Goal: Check status

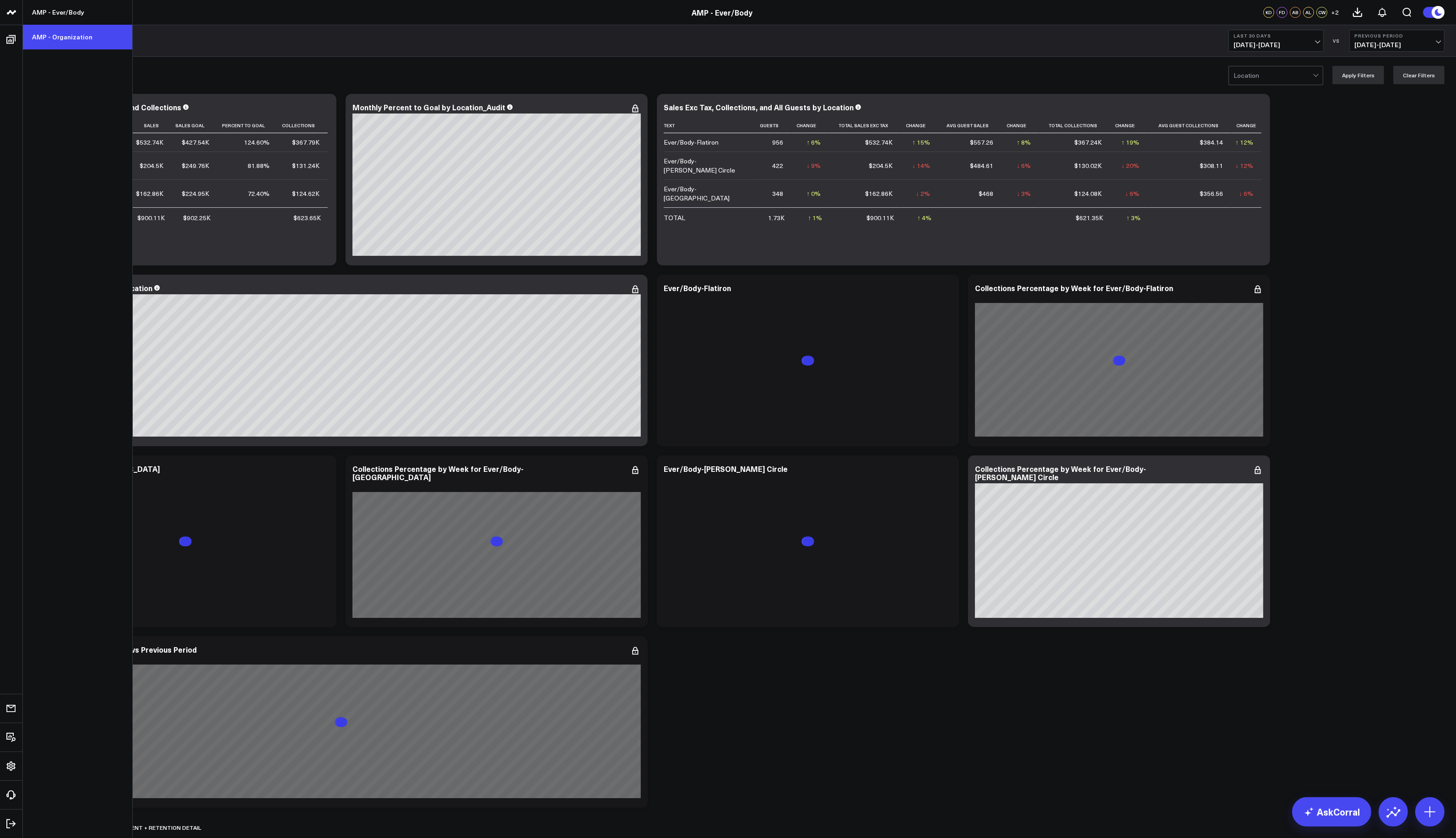
click at [55, 35] on link "AMP - Organization" at bounding box center [77, 37] width 110 height 25
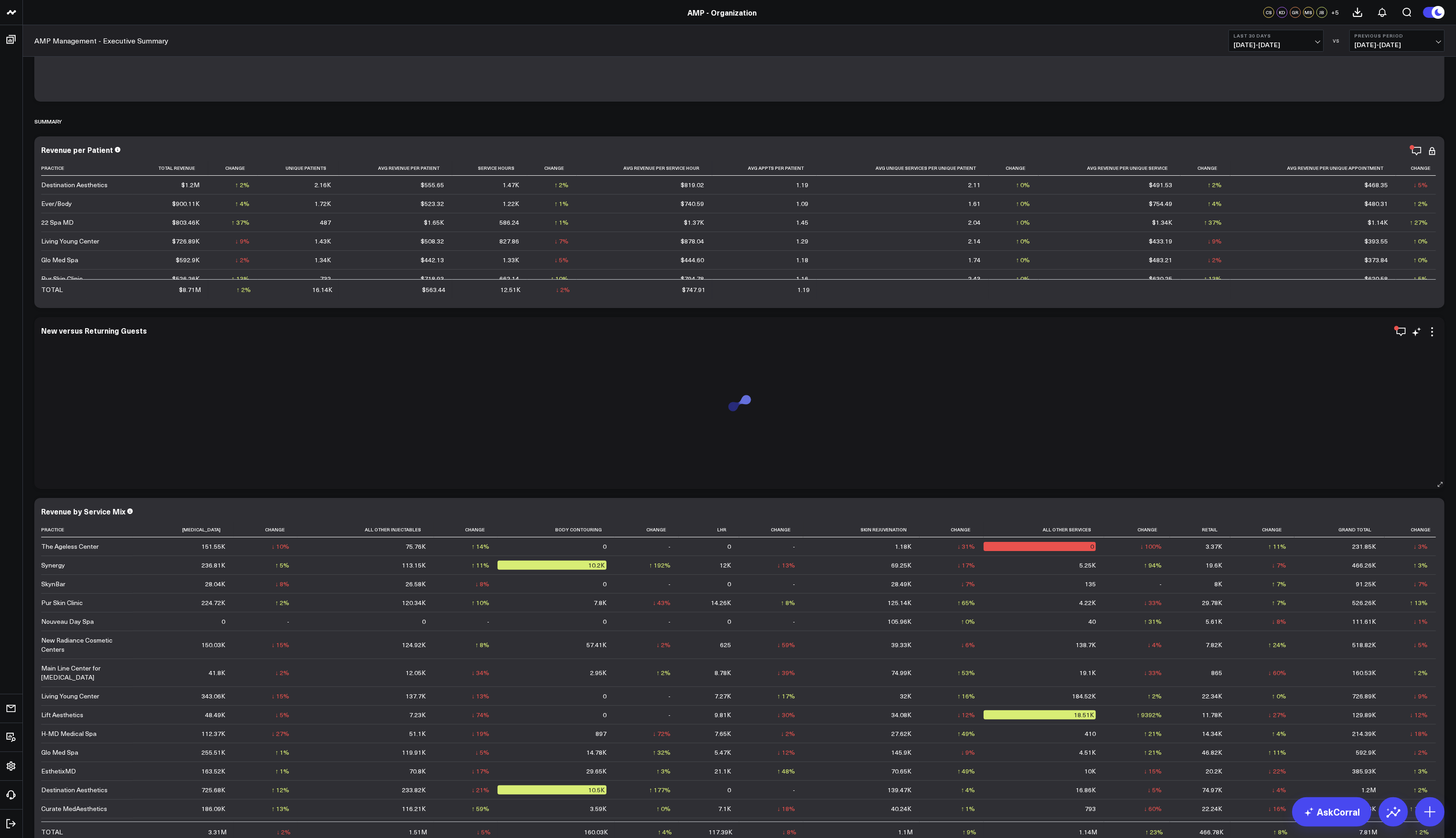
scroll to position [229, 0]
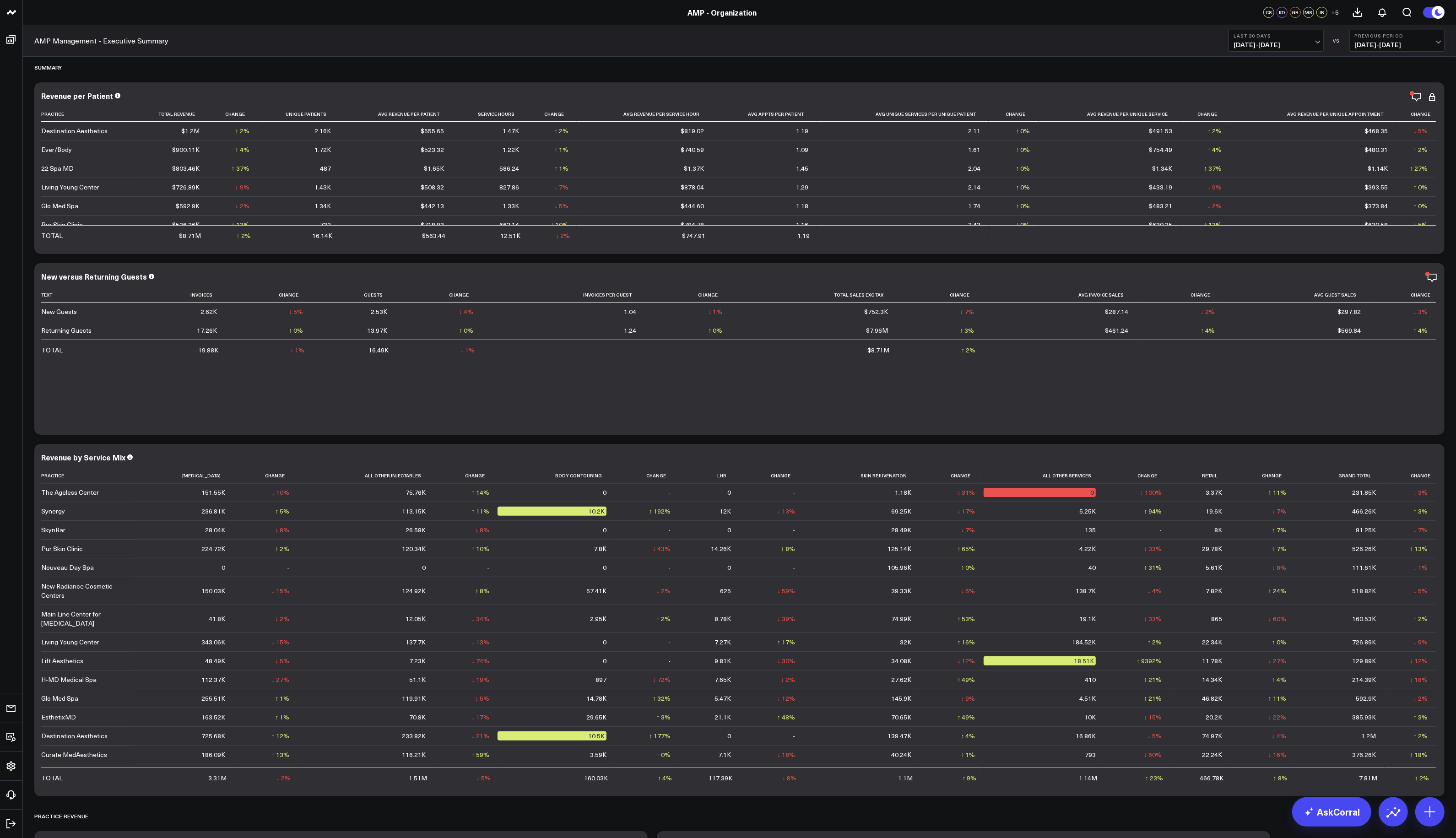
click at [1317, 41] on span "[DATE] - [DATE]" at bounding box center [1276, 44] width 85 height 7
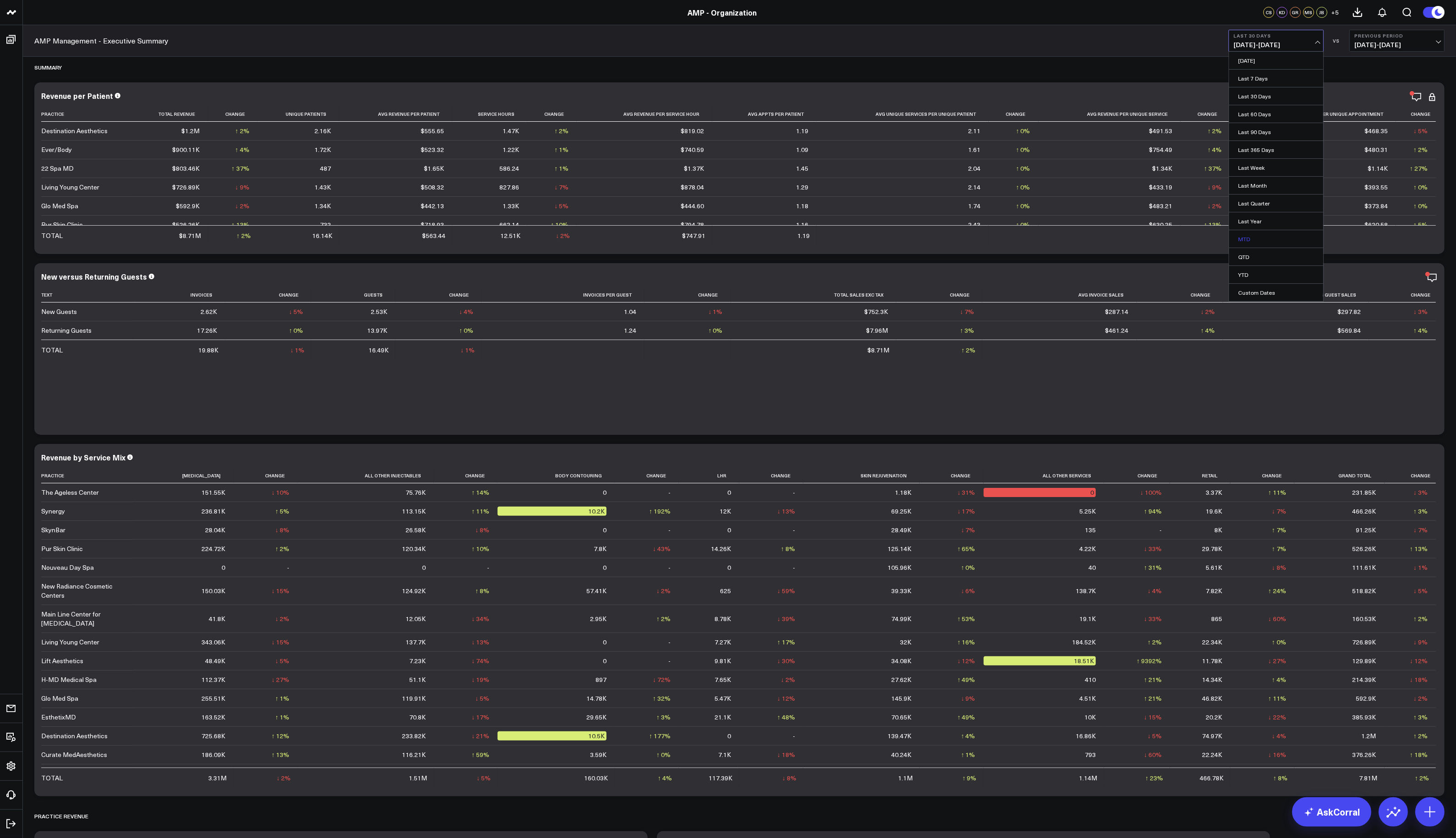
click at [1262, 243] on link "MTD" at bounding box center [1276, 239] width 94 height 18
